Goal: Check status: Check status

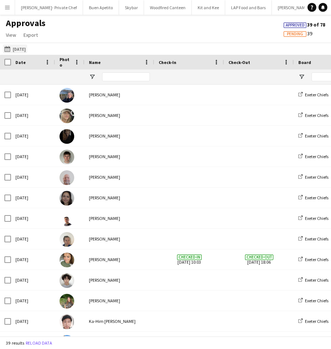
click at [27, 50] on button "[DATE] [DATE]" at bounding box center [15, 49] width 24 height 9
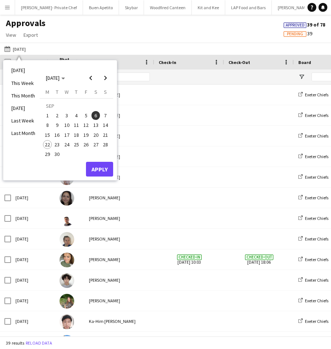
click at [67, 127] on span "10" at bounding box center [67, 125] width 9 height 9
click at [100, 171] on button "Apply" at bounding box center [99, 169] width 27 height 15
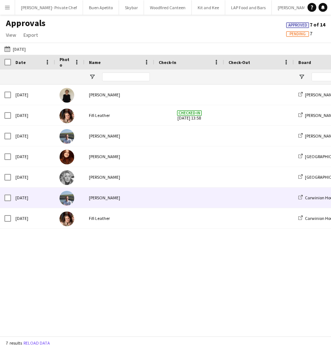
click at [206, 191] on span at bounding box center [189, 198] width 61 height 20
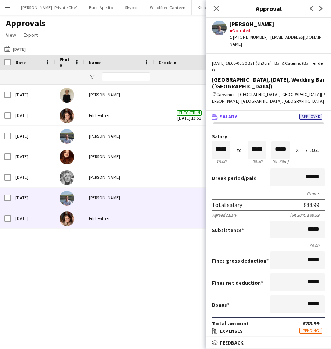
click at [182, 212] on span at bounding box center [189, 218] width 61 height 20
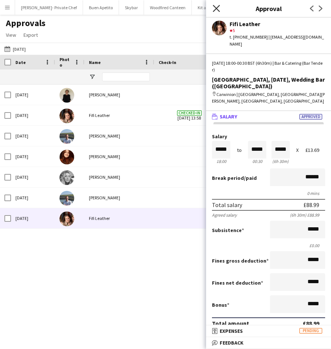
click at [217, 8] on icon "Close pop-in" at bounding box center [216, 8] width 7 height 7
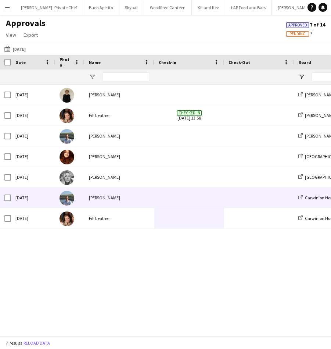
click at [217, 191] on span at bounding box center [189, 198] width 61 height 20
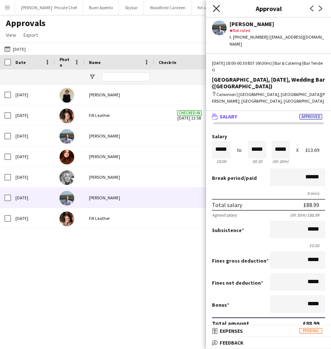
click at [214, 8] on icon "Close pop-in" at bounding box center [216, 8] width 7 height 7
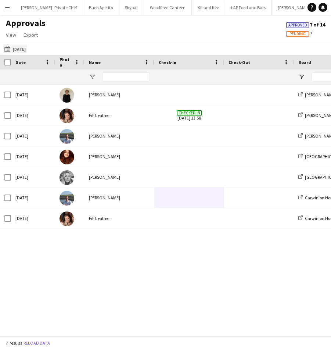
click at [27, 45] on button "[DATE] [DATE]" at bounding box center [15, 49] width 24 height 9
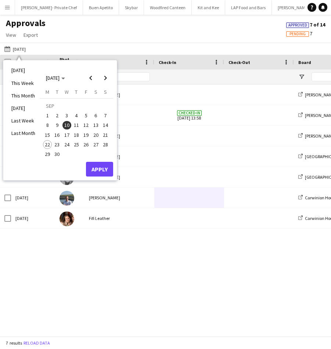
click at [46, 138] on span "15" at bounding box center [47, 135] width 9 height 9
click at [105, 135] on span "21" at bounding box center [105, 135] width 9 height 9
click at [102, 171] on button "Apply" at bounding box center [99, 169] width 27 height 15
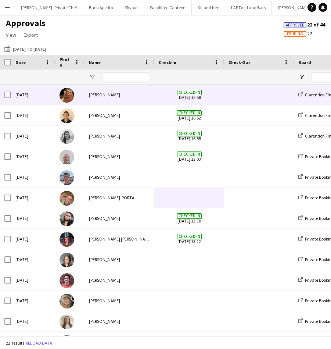
click at [243, 96] on span at bounding box center [259, 95] width 61 height 20
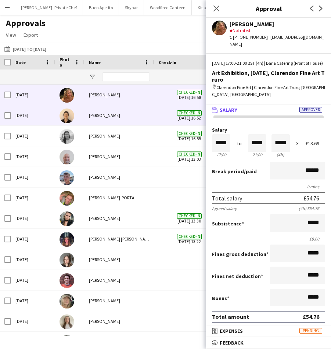
click at [152, 120] on div "[PERSON_NAME]" at bounding box center [120, 115] width 70 height 20
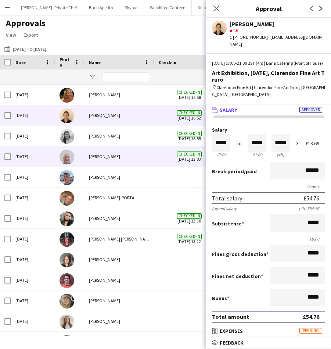
click at [149, 146] on div "[PERSON_NAME]" at bounding box center [120, 156] width 70 height 20
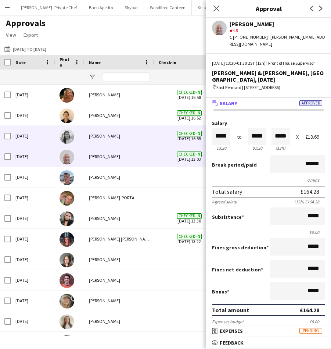
click at [149, 133] on div "[PERSON_NAME]" at bounding box center [120, 136] width 70 height 20
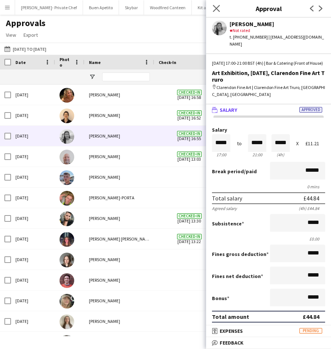
click at [216, 5] on app-icon "Close pop-in" at bounding box center [217, 8] width 11 height 11
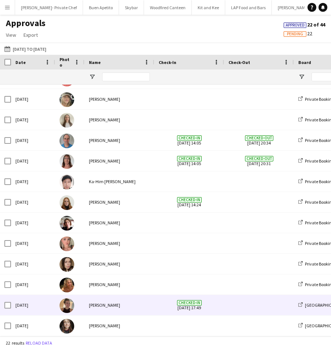
click at [256, 304] on span at bounding box center [259, 305] width 61 height 20
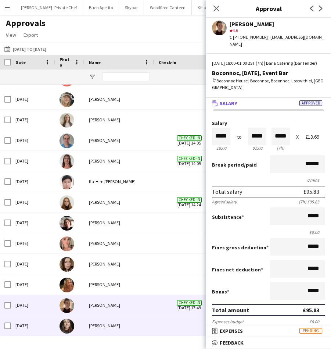
click at [196, 327] on span at bounding box center [189, 326] width 61 height 20
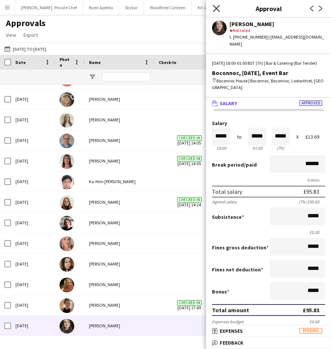
click at [219, 7] on icon "Close pop-in" at bounding box center [216, 8] width 7 height 7
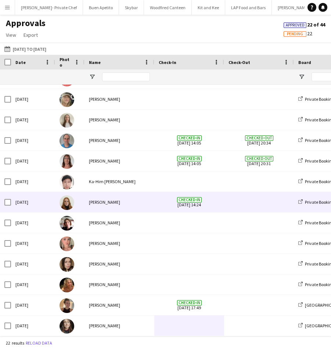
click at [259, 206] on span at bounding box center [259, 202] width 61 height 20
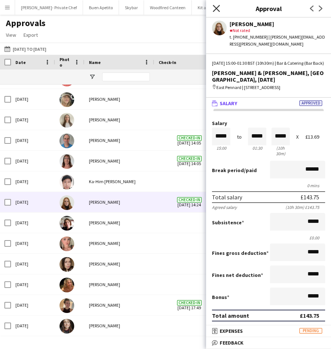
click at [216, 11] on icon "Close pop-in" at bounding box center [216, 8] width 7 height 7
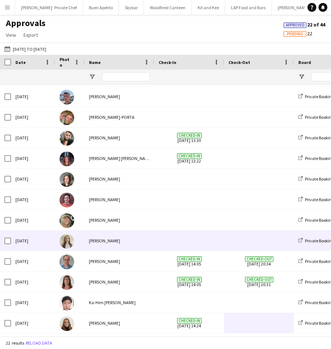
scroll to position [63, 0]
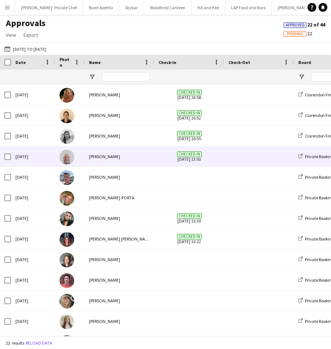
click at [227, 160] on div at bounding box center [259, 156] width 70 height 20
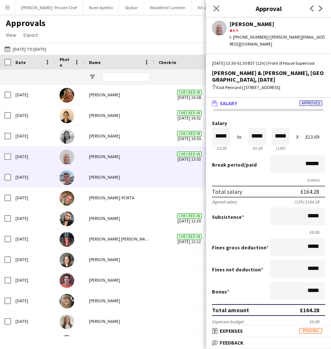
click at [156, 171] on div at bounding box center [190, 177] width 70 height 20
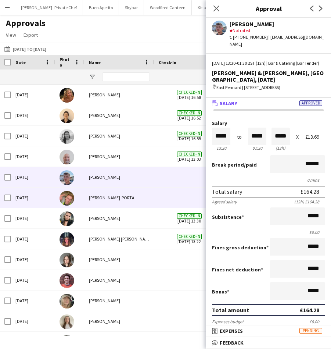
click at [153, 192] on div "[PERSON_NAME]-PORTA" at bounding box center [120, 198] width 70 height 20
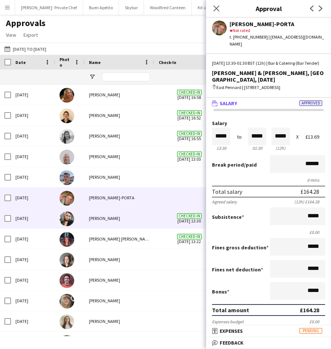
click at [149, 217] on div "[PERSON_NAME]" at bounding box center [120, 218] width 70 height 20
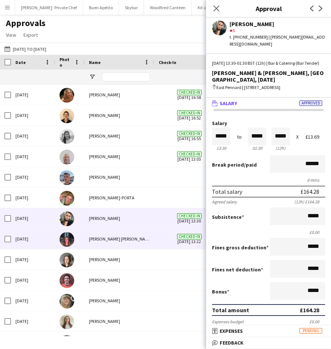
click at [148, 238] on div "[PERSON_NAME] [PERSON_NAME]" at bounding box center [120, 239] width 70 height 20
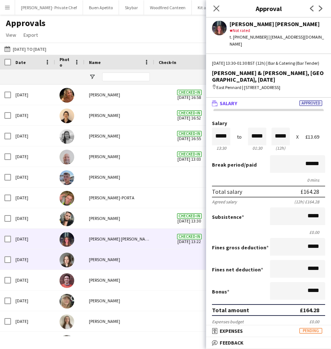
click at [145, 260] on div "[PERSON_NAME]" at bounding box center [120, 259] width 70 height 20
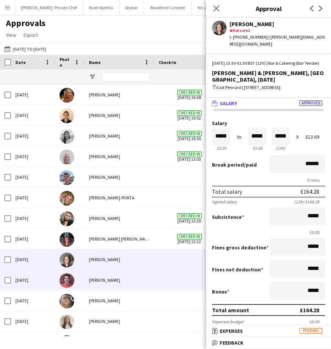
click at [145, 277] on div "[PERSON_NAME]" at bounding box center [120, 280] width 70 height 20
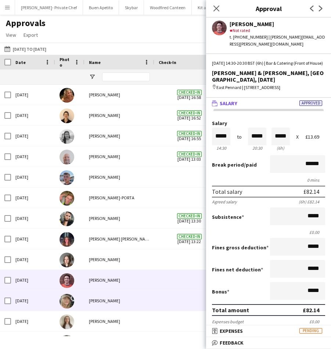
click at [144, 295] on div "[PERSON_NAME]" at bounding box center [120, 301] width 70 height 20
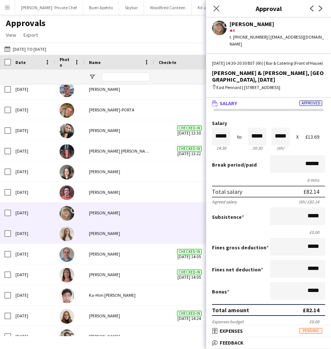
click at [154, 231] on div "[PERSON_NAME]" at bounding box center [120, 233] width 70 height 20
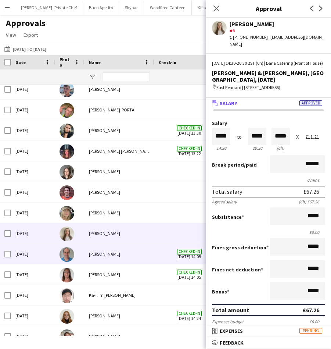
click at [150, 254] on div "[PERSON_NAME]" at bounding box center [120, 254] width 70 height 20
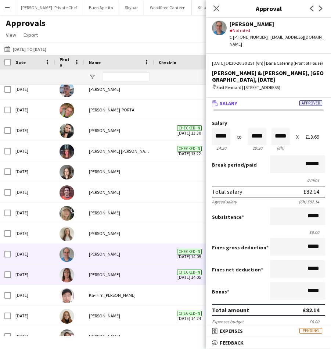
click at [146, 278] on div "[PERSON_NAME]" at bounding box center [120, 275] width 70 height 20
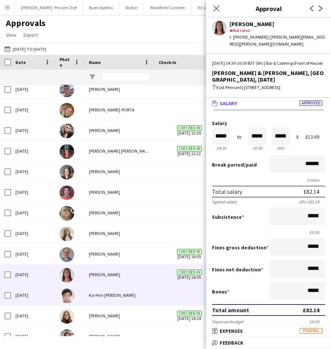
click at [144, 290] on div "Ka-Him [PERSON_NAME]" at bounding box center [120, 295] width 70 height 20
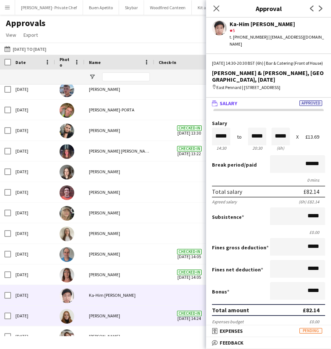
click at [141, 311] on div "[PERSON_NAME]" at bounding box center [120, 316] width 70 height 20
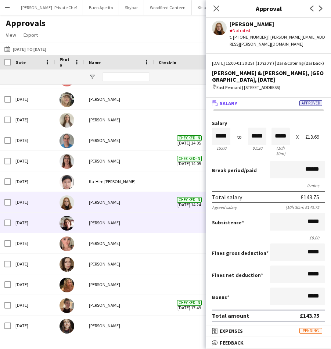
click at [157, 228] on div at bounding box center [190, 223] width 70 height 20
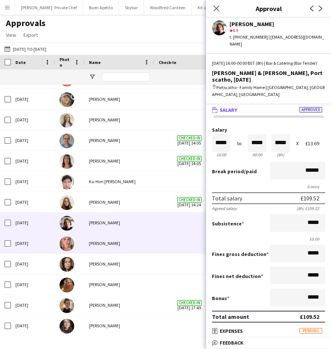
click at [154, 247] on div "[PERSON_NAME]" at bounding box center [120, 243] width 70 height 20
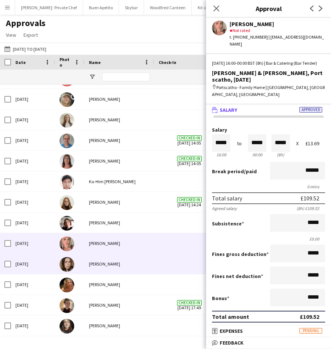
click at [152, 265] on div "[PERSON_NAME]" at bounding box center [120, 264] width 70 height 20
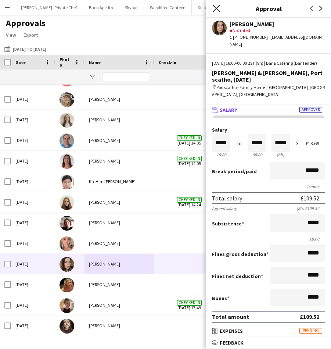
click at [218, 7] on icon at bounding box center [216, 8] width 7 height 7
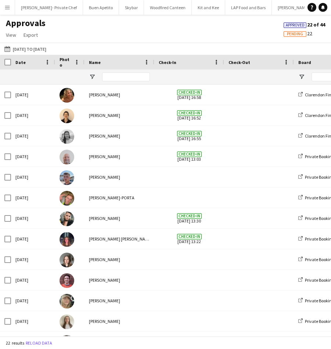
scroll to position [0, 0]
